Goal: Transaction & Acquisition: Book appointment/travel/reservation

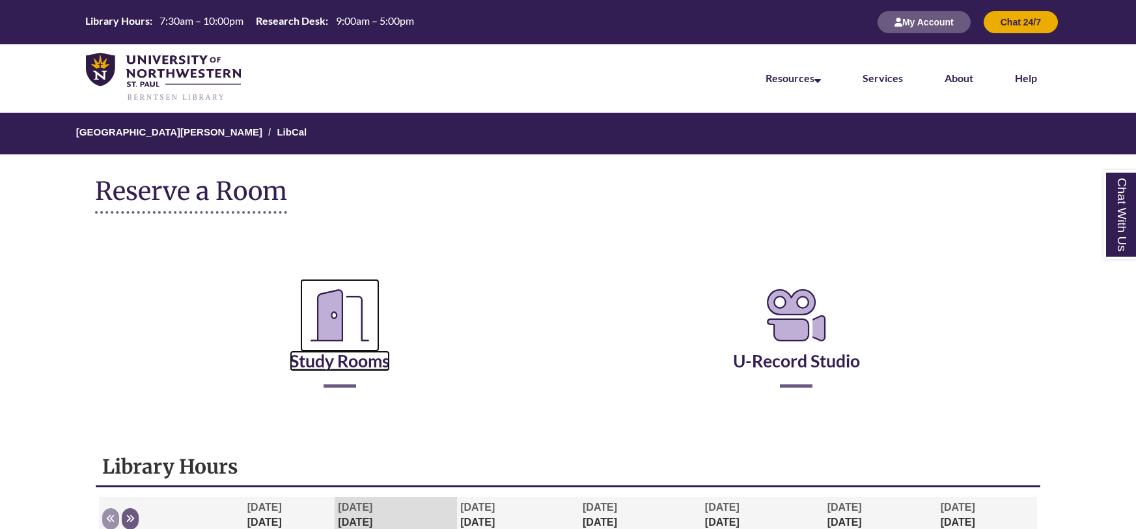
click at [337, 367] on link "Study Rooms" at bounding box center [340, 344] width 100 height 53
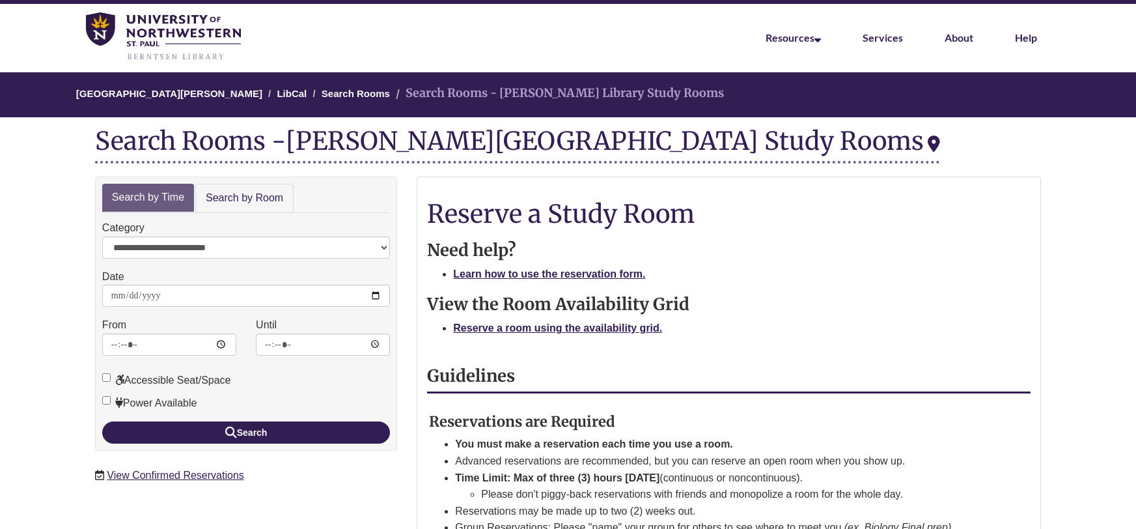
scroll to position [51, 0]
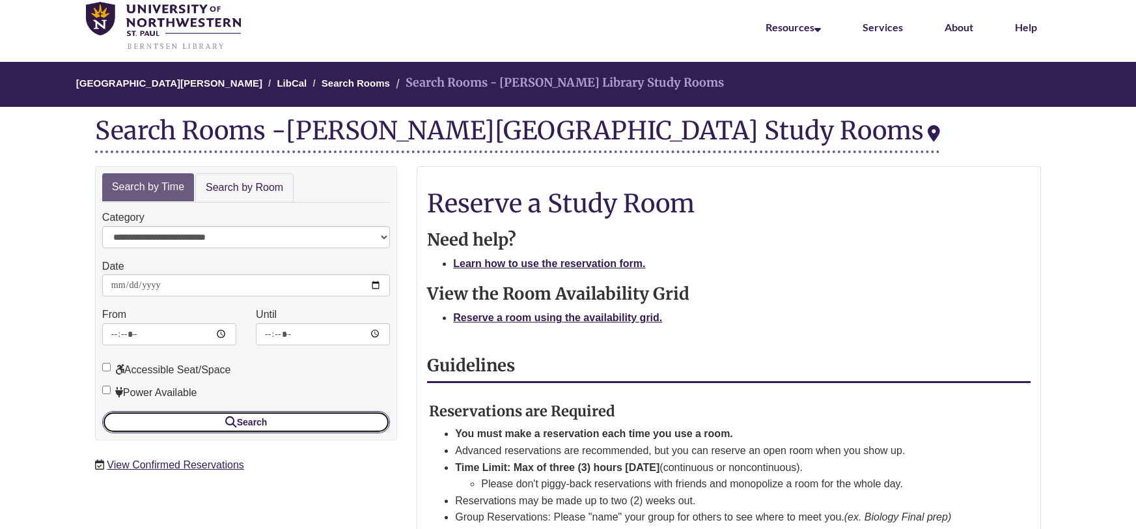
click at [225, 422] on icon "submit" at bounding box center [231, 421] width 12 height 1
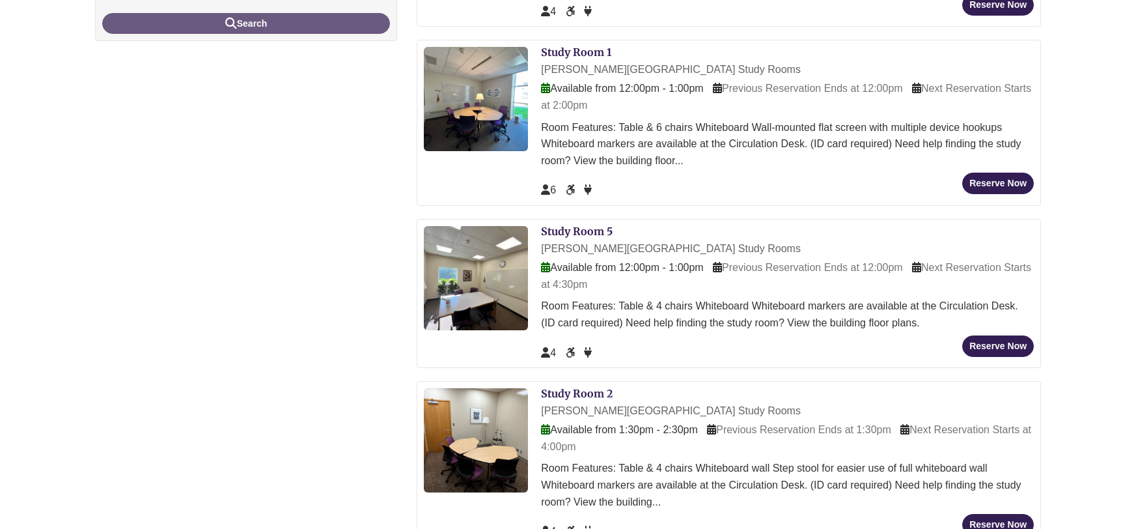
scroll to position [26, 0]
